Goal: Transaction & Acquisition: Purchase product/service

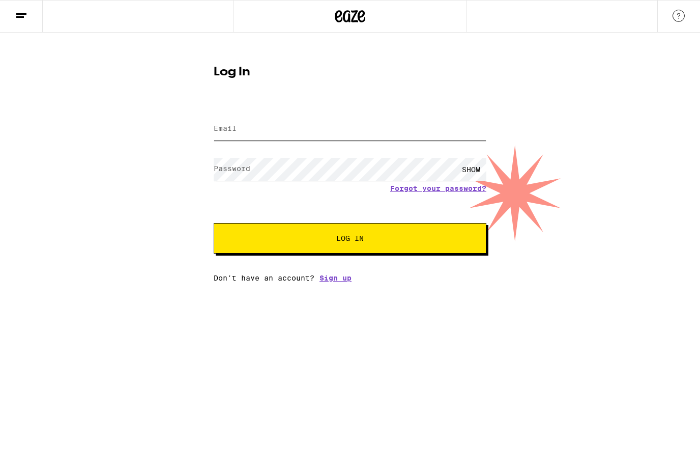
type input "[PERSON_NAME][EMAIL_ADDRESS][DOMAIN_NAME]"
click at [350, 240] on button "Log In" at bounding box center [350, 238] width 273 height 31
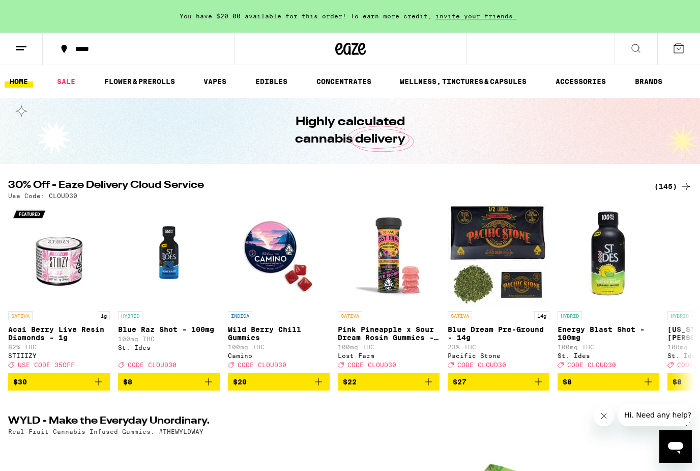
click at [645, 45] on button at bounding box center [636, 49] width 43 height 32
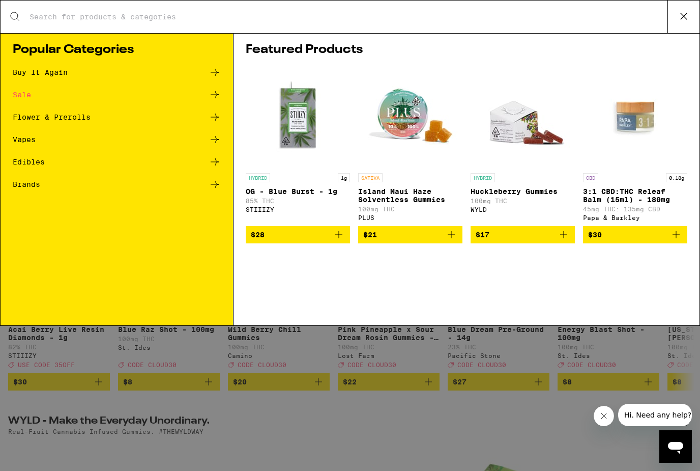
click at [187, 21] on input "Search for Products" at bounding box center [348, 16] width 639 height 9
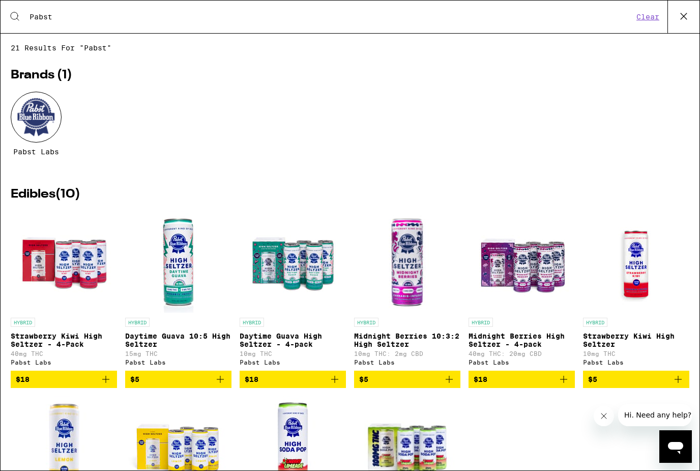
type input "Pabst"
click at [109, 385] on icon "Add to bag" at bounding box center [106, 379] width 12 height 12
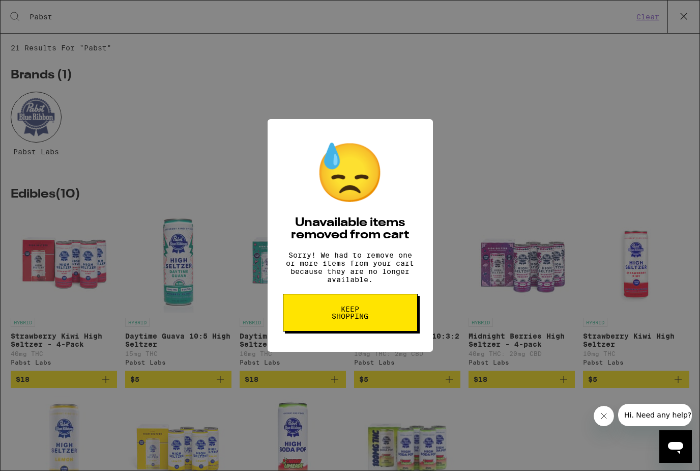
click at [319, 331] on button "Keep Shopping" at bounding box center [350, 313] width 135 height 38
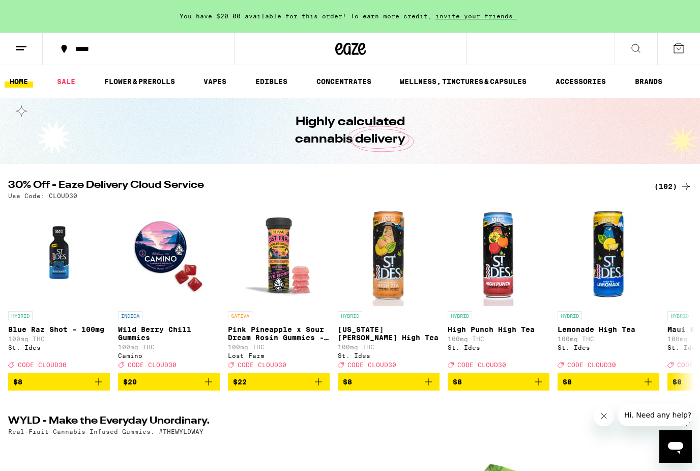
click at [634, 56] on button at bounding box center [636, 49] width 43 height 32
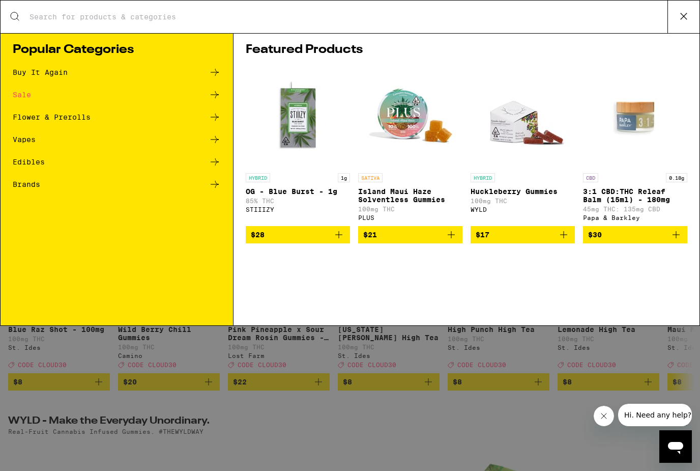
click at [242, 28] on div "Search for Products" at bounding box center [350, 17] width 699 height 33
click at [240, 19] on input "Search for Products" at bounding box center [348, 16] width 639 height 9
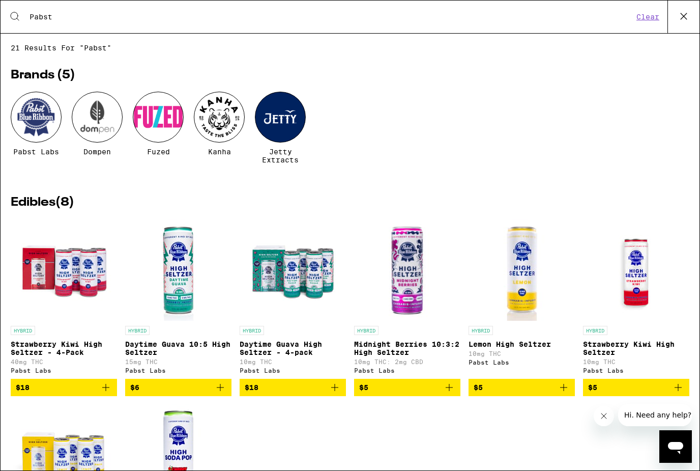
type input "Pabst"
click at [106, 391] on icon "Add to bag" at bounding box center [105, 387] width 7 height 7
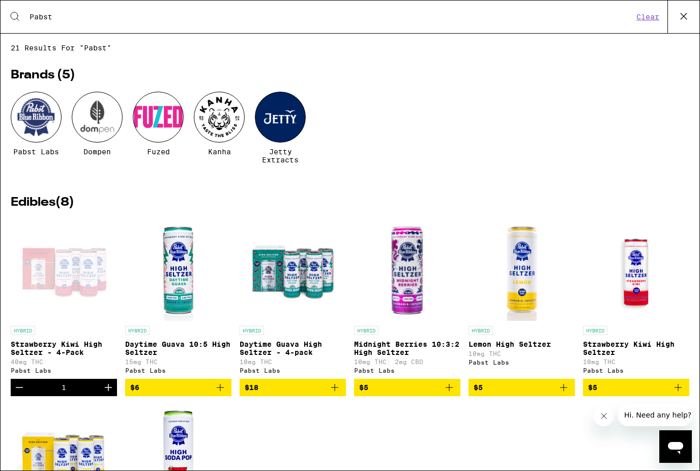
click at [106, 391] on icon "Increment" at bounding box center [108, 387] width 7 height 7
click at [338, 393] on icon "Add to bag" at bounding box center [335, 387] width 12 height 12
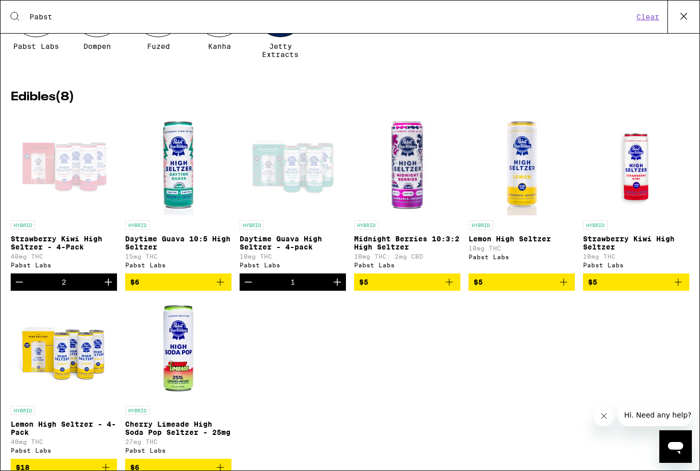
scroll to position [107, 0]
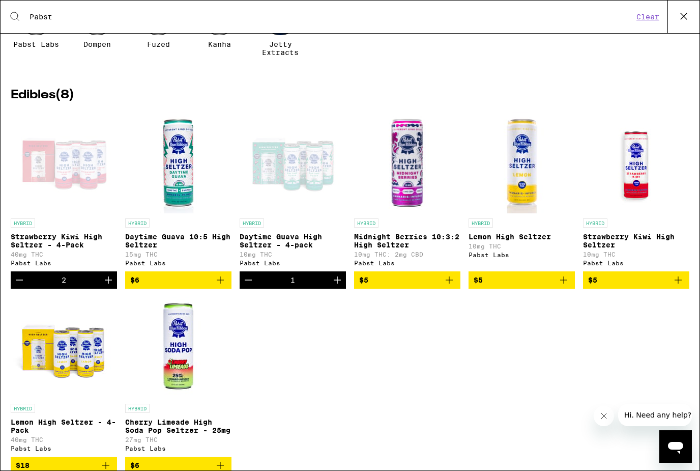
click at [109, 286] on icon "Increment" at bounding box center [108, 280] width 12 height 12
click at [109, 283] on icon "Increment" at bounding box center [108, 279] width 7 height 7
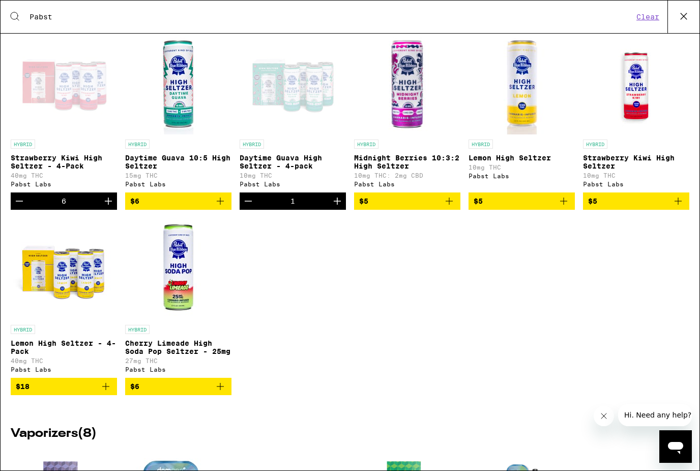
scroll to position [189, 0]
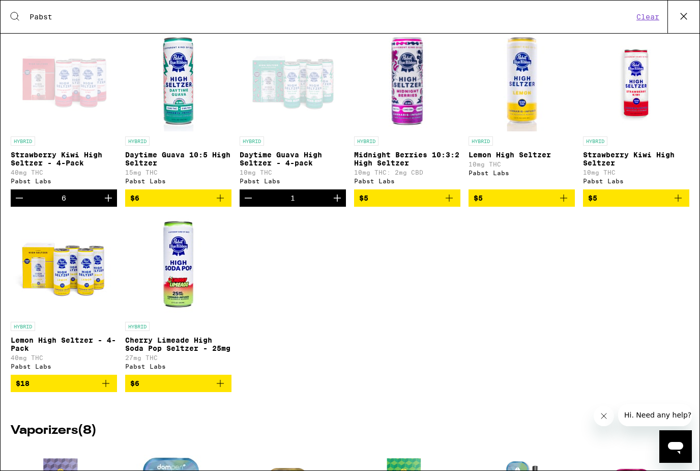
click at [221, 389] on icon "Add to bag" at bounding box center [220, 383] width 12 height 12
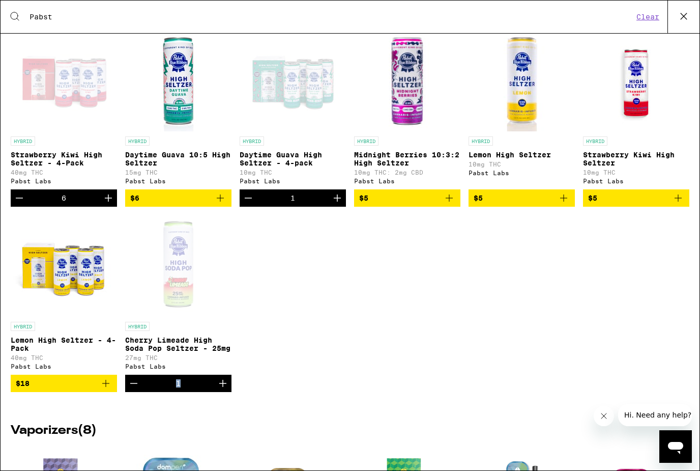
click at [221, 389] on icon "Increment" at bounding box center [223, 383] width 12 height 12
click at [358, 291] on div "HYBRID Strawberry Kiwi High [PERSON_NAME] - 4-Pack 40mg THC Pabst Labs 6 HYBRID…" at bounding box center [350, 219] width 679 height 378
click at [339, 204] on icon "Increment" at bounding box center [337, 198] width 12 height 12
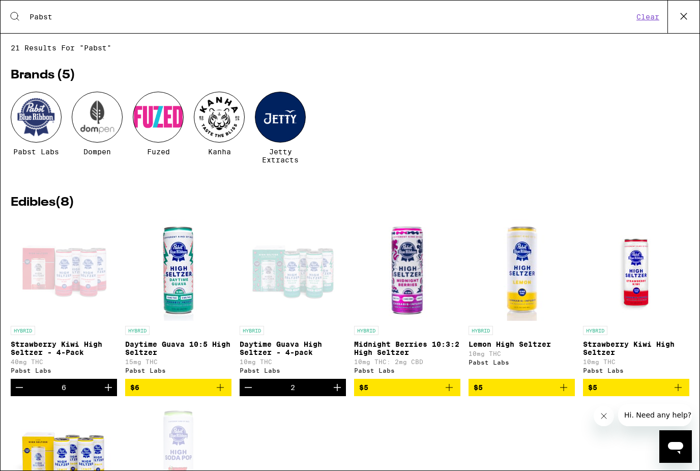
scroll to position [0, 0]
click at [679, 15] on icon at bounding box center [683, 16] width 15 height 15
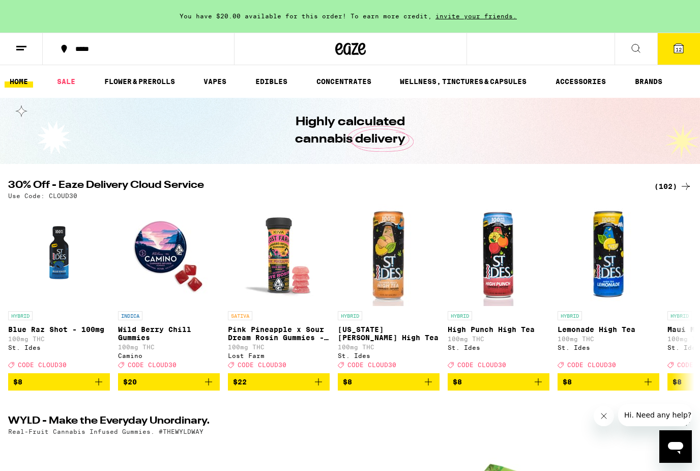
click at [679, 52] on span "12" at bounding box center [679, 49] width 6 height 6
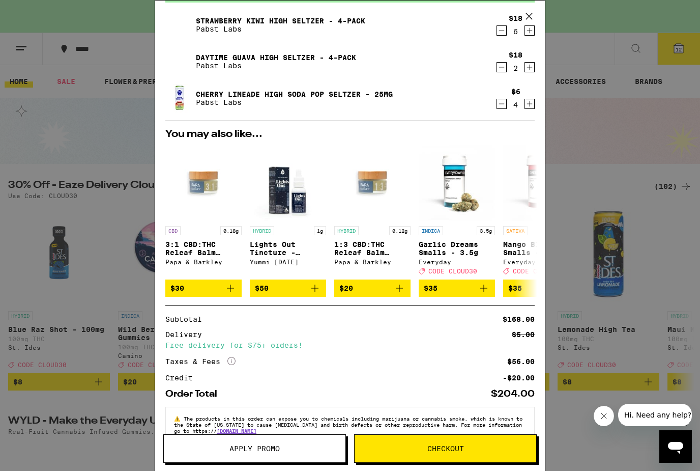
click at [444, 442] on button "Checkout" at bounding box center [445, 448] width 183 height 28
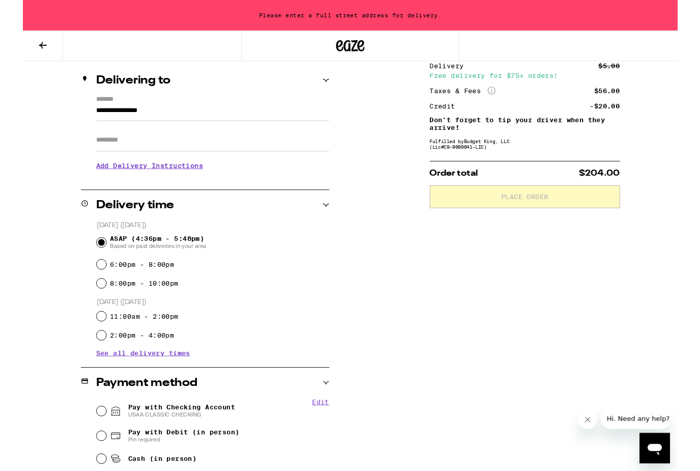
scroll to position [114, 0]
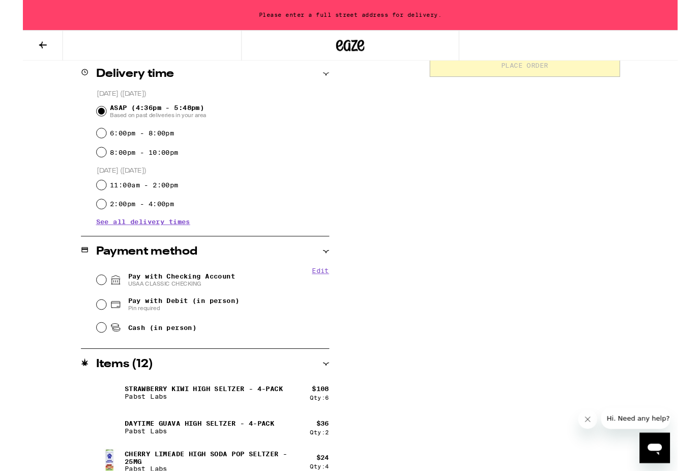
click at [175, 301] on span "USAA CLASSIC CHECKING" at bounding box center [169, 303] width 114 height 8
click at [89, 301] on input "Pay with Checking Account USAA CLASSIC CHECKING" at bounding box center [84, 299] width 10 height 10
radio input "true"
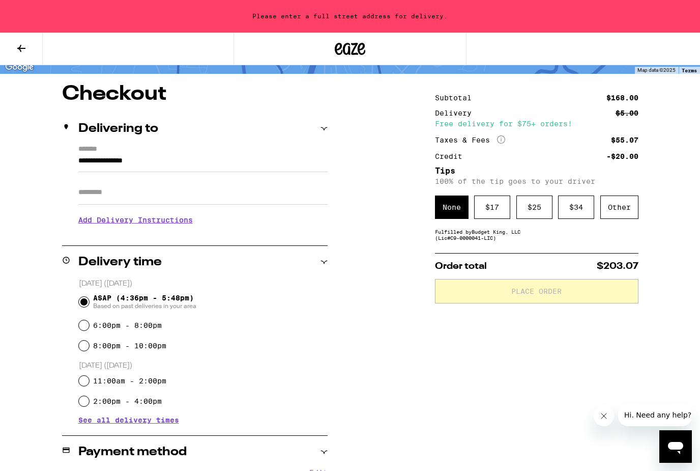
scroll to position [70, 0]
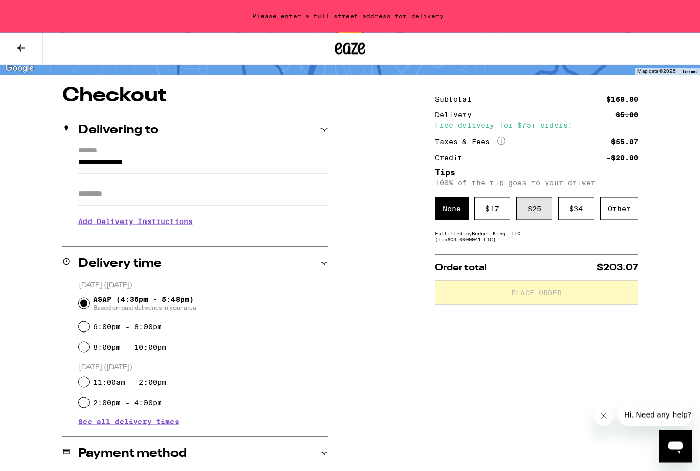
click at [528, 220] on div "$ 25" at bounding box center [534, 208] width 36 height 23
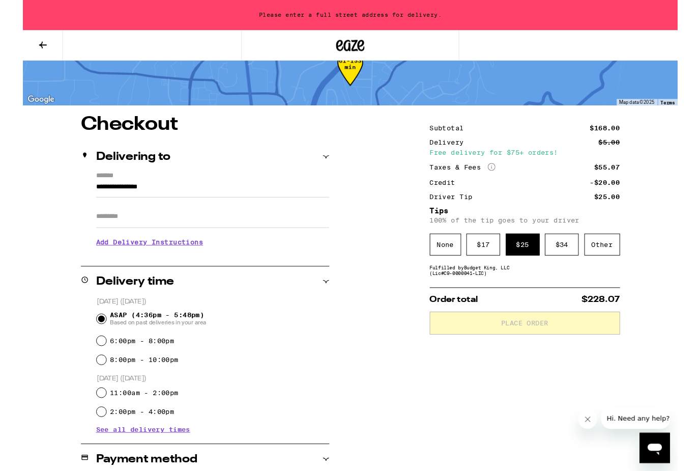
scroll to position [0, 0]
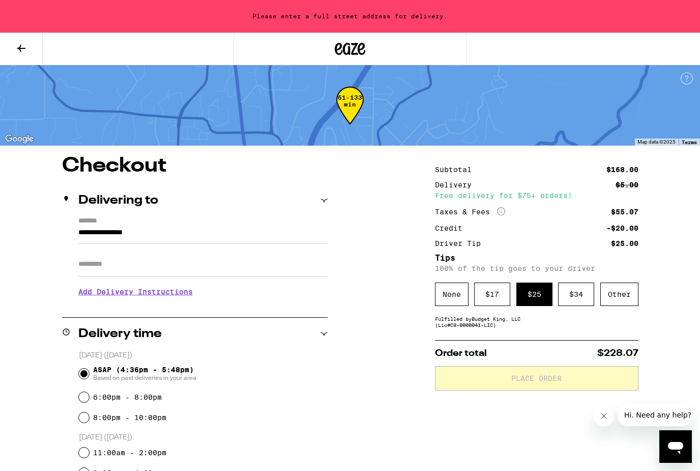
click at [20, 51] on icon at bounding box center [21, 48] width 8 height 7
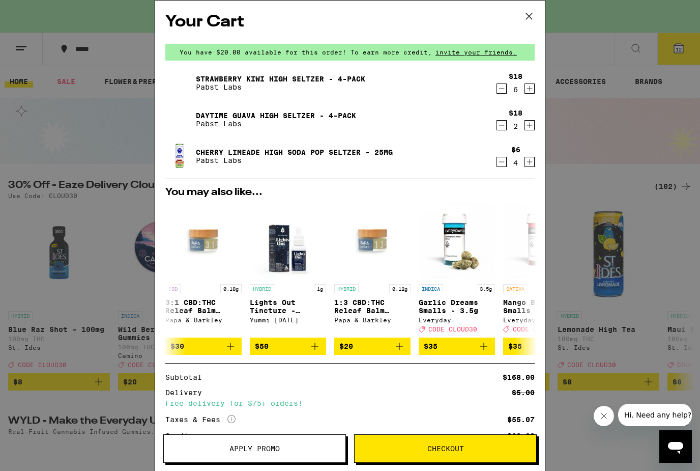
click at [504, 93] on icon "Decrement" at bounding box center [501, 88] width 9 height 12
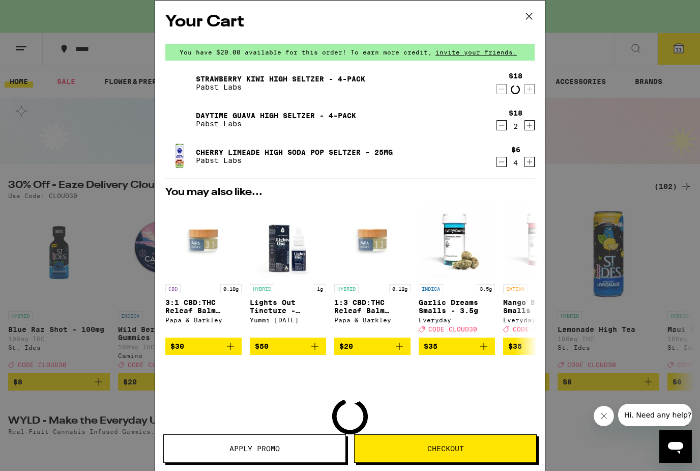
click at [500, 92] on icon "Decrement" at bounding box center [501, 89] width 9 height 12
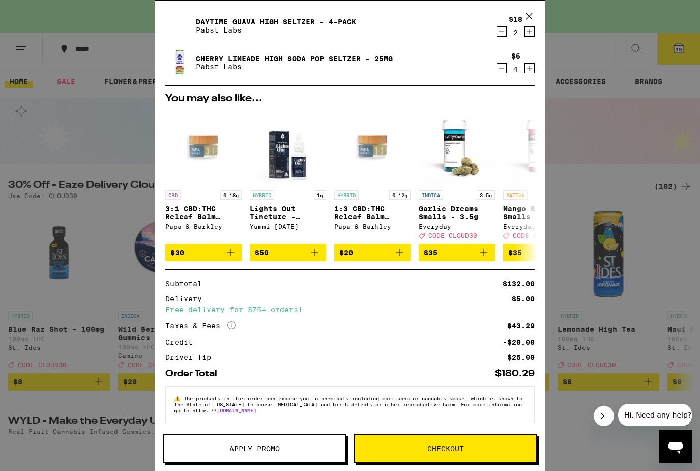
scroll to position [106, 0]
click at [230, 321] on icon "More Info" at bounding box center [231, 325] width 8 height 8
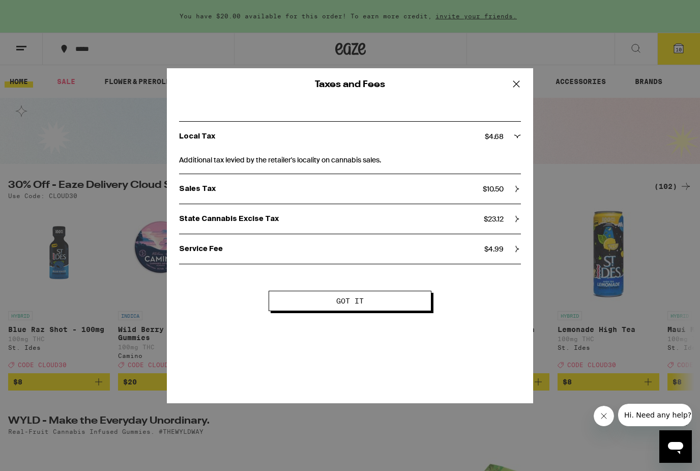
click at [335, 304] on span "Got it" at bounding box center [350, 300] width 80 height 7
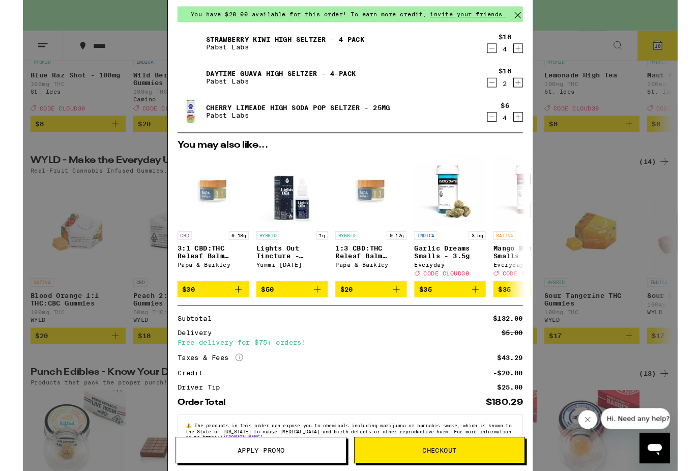
scroll to position [45, 0]
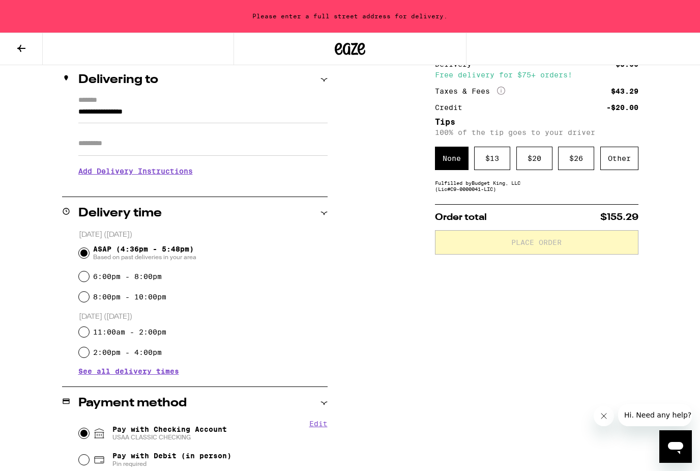
scroll to position [116, 0]
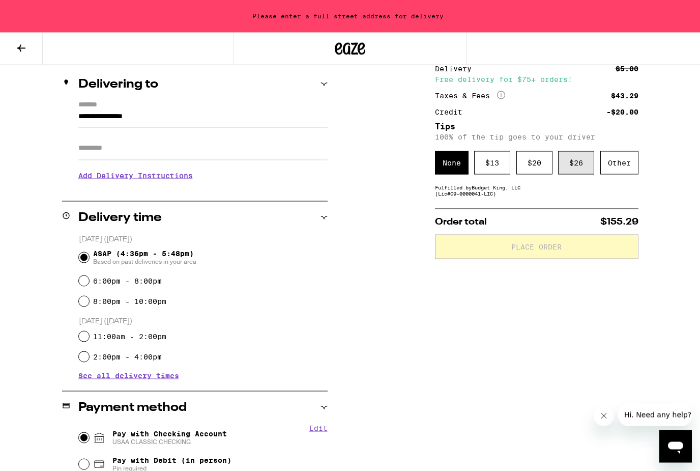
click at [579, 173] on div "$ 26" at bounding box center [576, 162] width 36 height 23
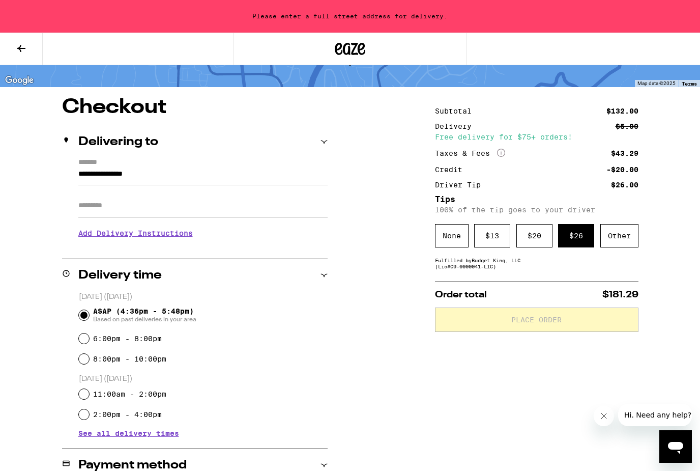
scroll to position [57, 0]
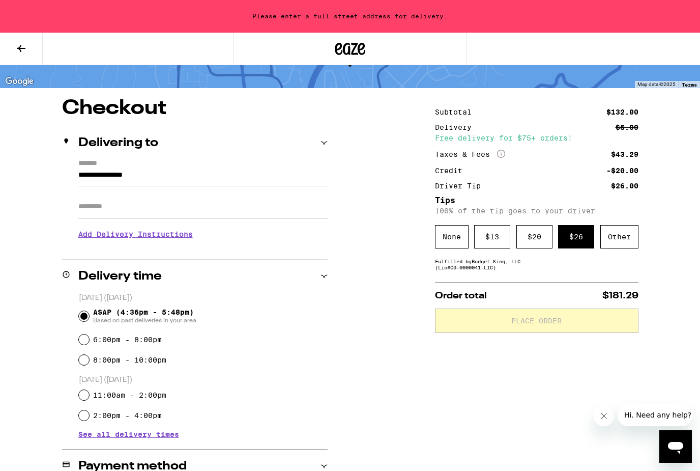
click at [278, 175] on input "**********" at bounding box center [202, 177] width 249 height 17
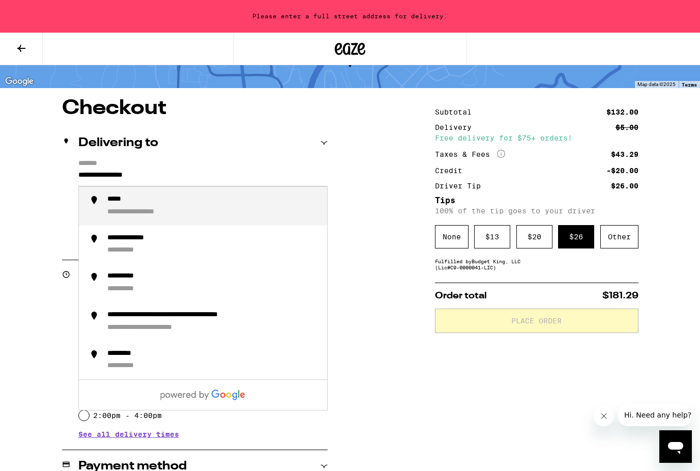
click at [271, 197] on div "**********" at bounding box center [213, 206] width 212 height 22
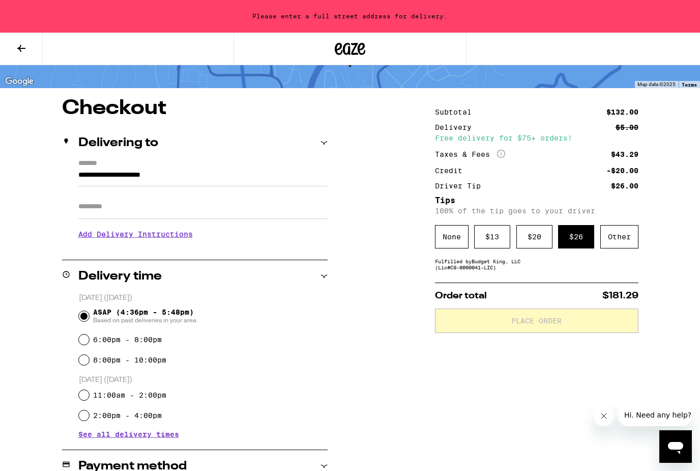
type input "**********"
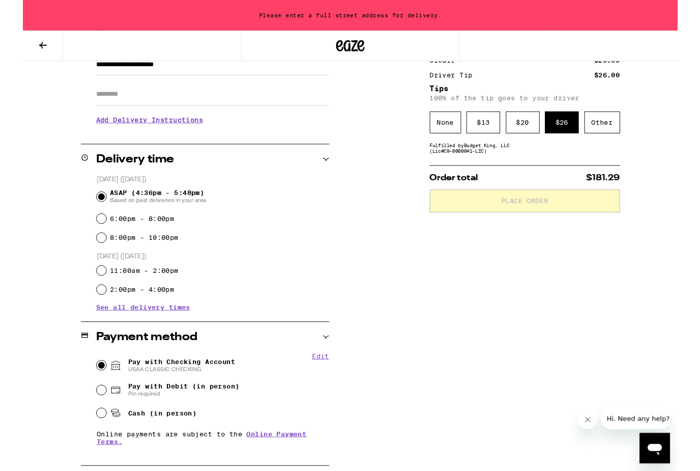
scroll to position [187, 0]
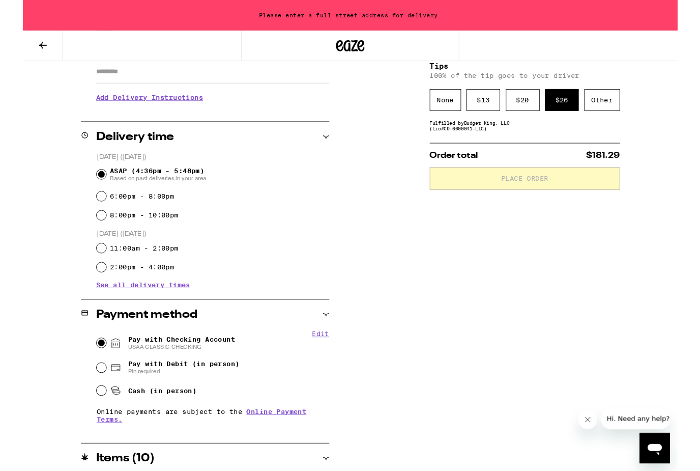
click at [122, 220] on div "6:00pm - 8:00pm" at bounding box center [203, 209] width 249 height 20
click at [122, 212] on label "6:00pm - 8:00pm" at bounding box center [127, 210] width 69 height 8
click at [89, 212] on input "6:00pm - 8:00pm" at bounding box center [84, 210] width 10 height 10
radio input "true"
click at [115, 190] on span "Based on past deliveries in your area" at bounding box center [144, 190] width 103 height 8
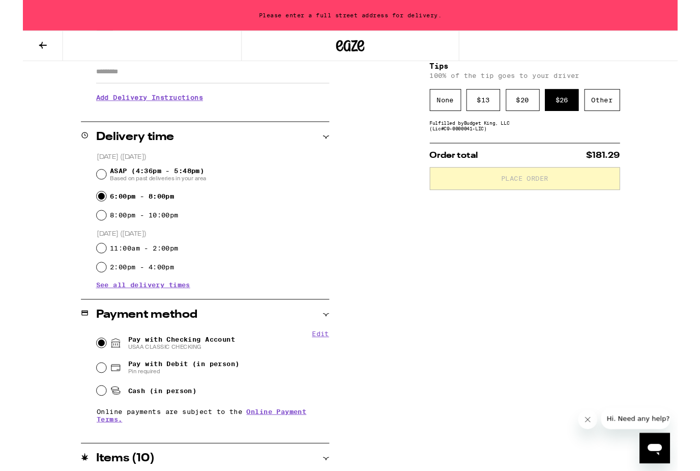
click at [89, 190] on input "ASAP (4:36pm - 5:48pm) Based on past deliveries in your area" at bounding box center [84, 186] width 10 height 10
radio input "true"
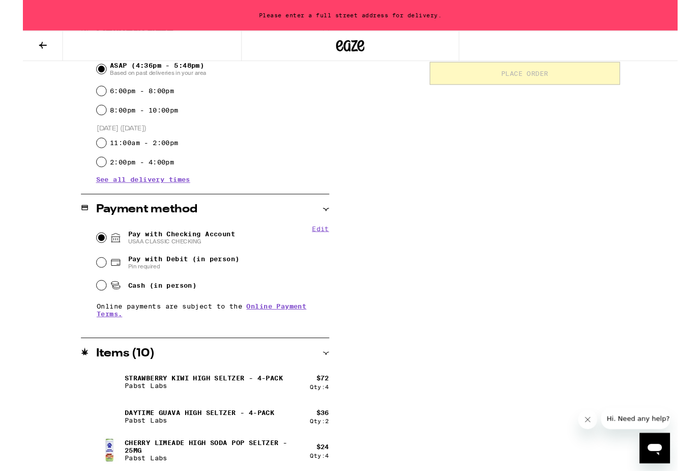
scroll to position [301, 0]
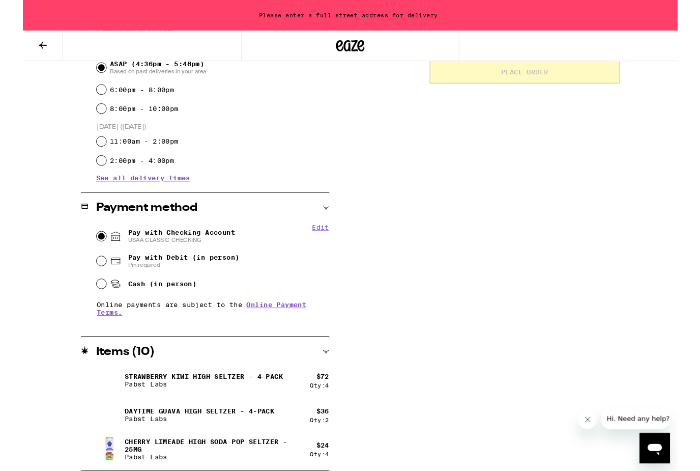
click at [203, 254] on span "USAA CLASSIC CHECKING" at bounding box center [169, 256] width 114 height 8
click at [89, 254] on input "Pay with Checking Account USAA CLASSIC CHECKING" at bounding box center [84, 252] width 10 height 10
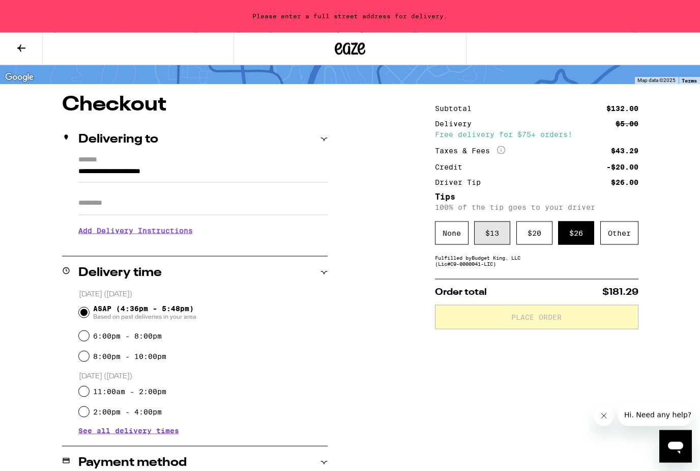
scroll to position [0, 0]
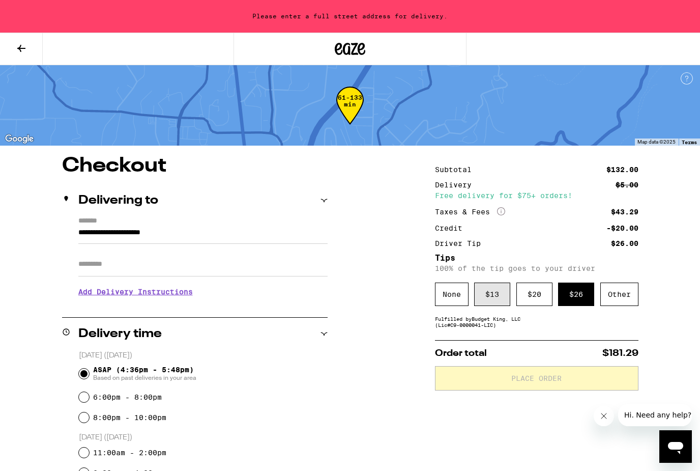
click at [498, 306] on div "$ 13" at bounding box center [492, 293] width 36 height 23
click at [573, 306] on div "$ 26" at bounding box center [576, 293] width 36 height 23
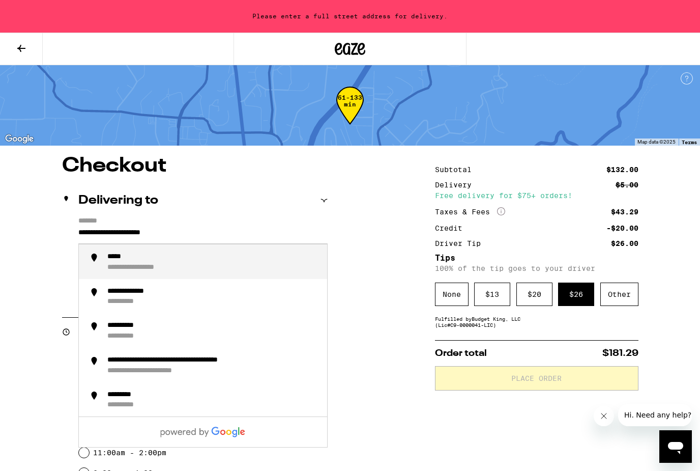
click at [137, 242] on input "**********" at bounding box center [202, 234] width 249 height 17
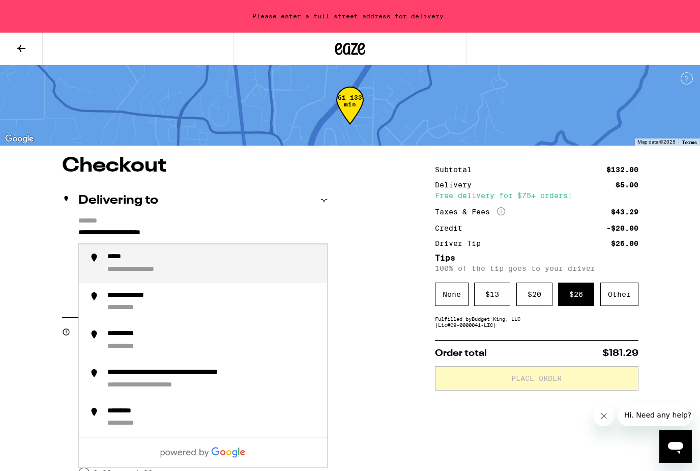
click at [137, 242] on input "**********" at bounding box center [202, 234] width 249 height 17
click at [136, 235] on input "**********" at bounding box center [202, 234] width 249 height 17
click at [80, 236] on input "**********" at bounding box center [202, 234] width 249 height 17
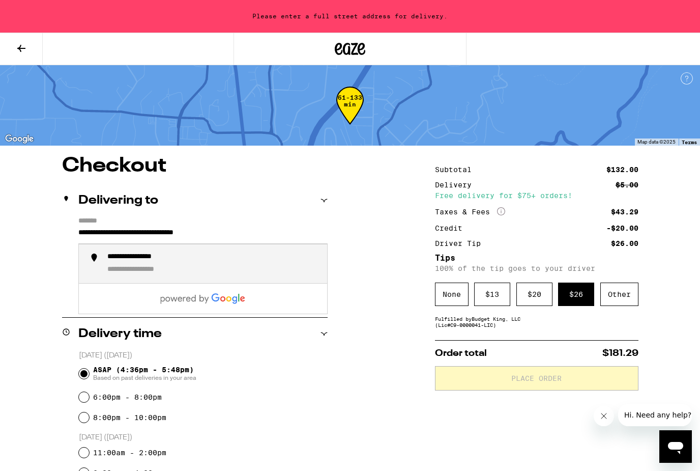
click at [125, 272] on div "**********" at bounding box center [148, 270] width 83 height 10
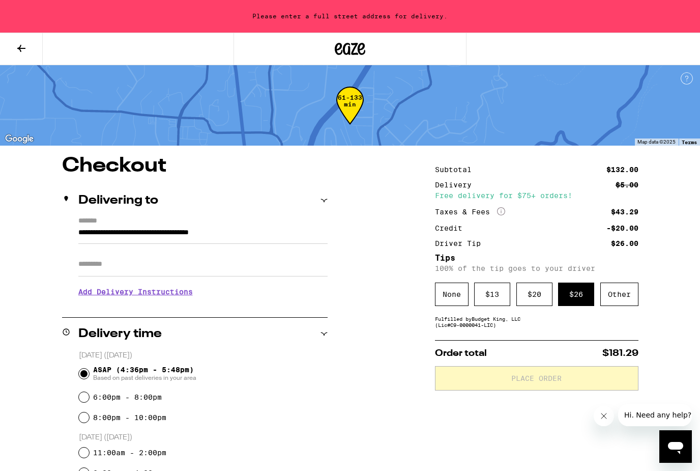
type input "**********"
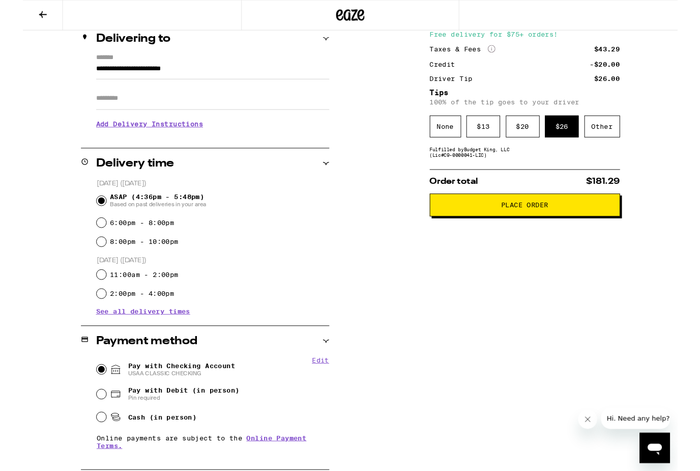
scroll to position [127, 0]
click at [479, 222] on span "Place Order" at bounding box center [537, 218] width 186 height 7
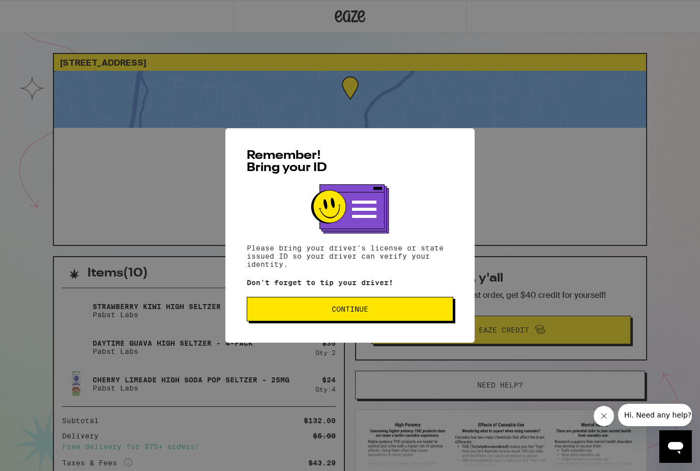
click at [388, 317] on button "Continue" at bounding box center [350, 309] width 207 height 24
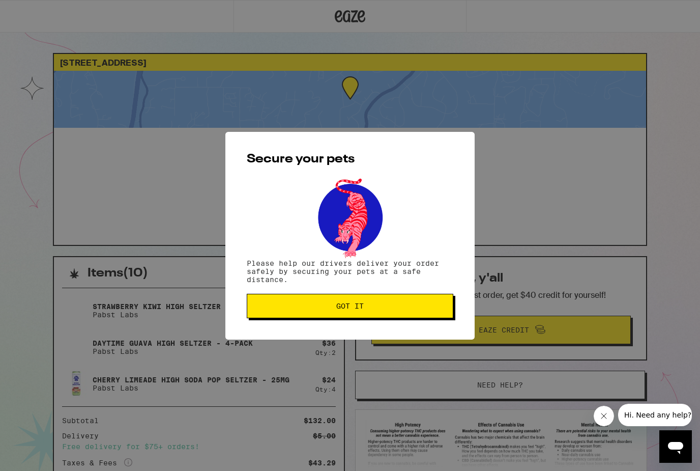
click at [388, 317] on button "Got it" at bounding box center [350, 306] width 207 height 24
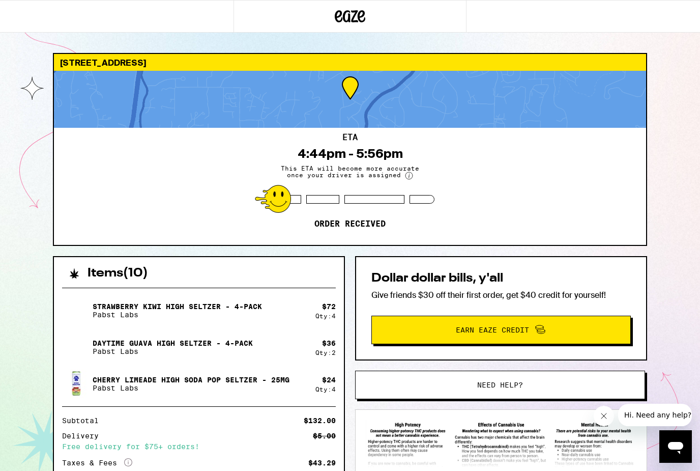
click at [469, 338] on button "Earn Eaze Credit" at bounding box center [500, 329] width 259 height 28
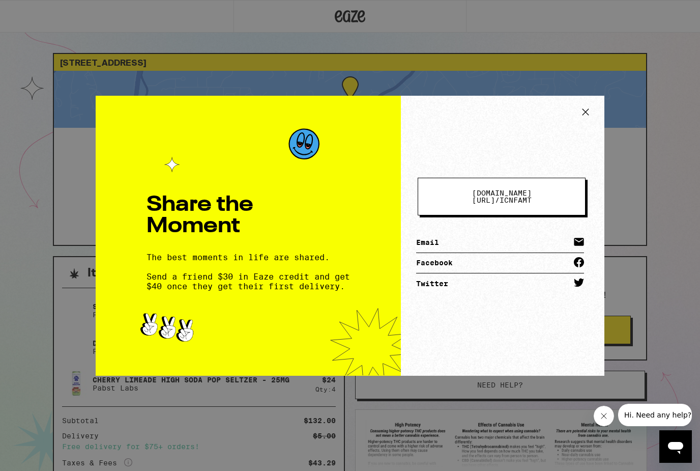
click at [468, 244] on link "Email" at bounding box center [500, 243] width 168 height 20
